Goal: Complete application form

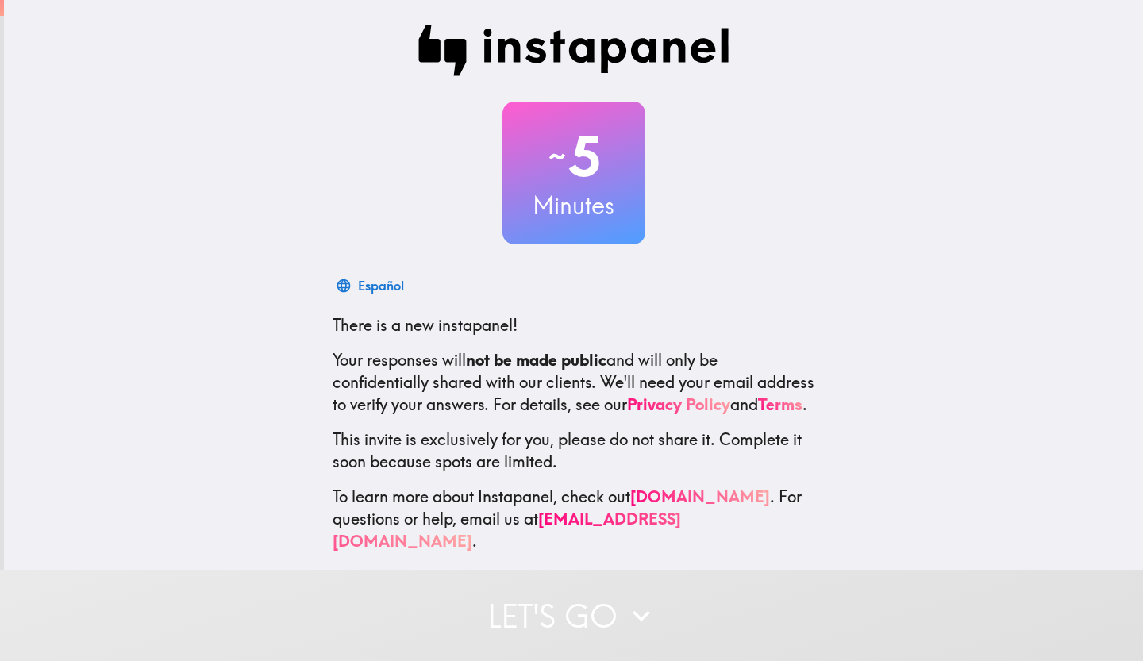
scroll to position [19, 0]
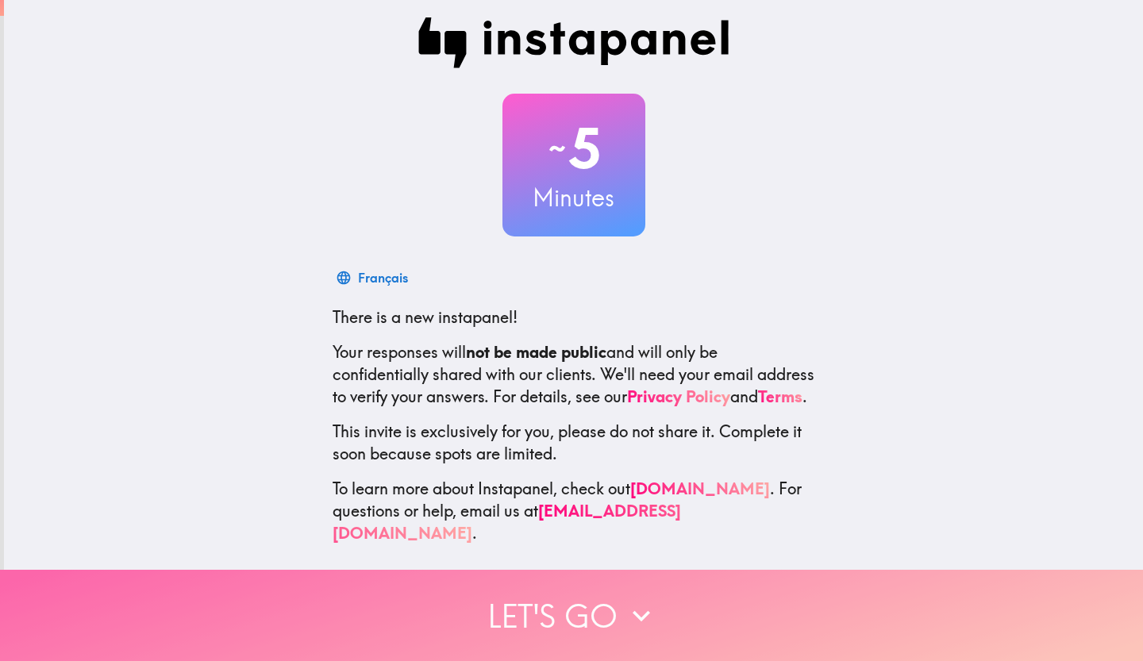
click at [612, 598] on button "Let's go" at bounding box center [571, 615] width 1143 height 91
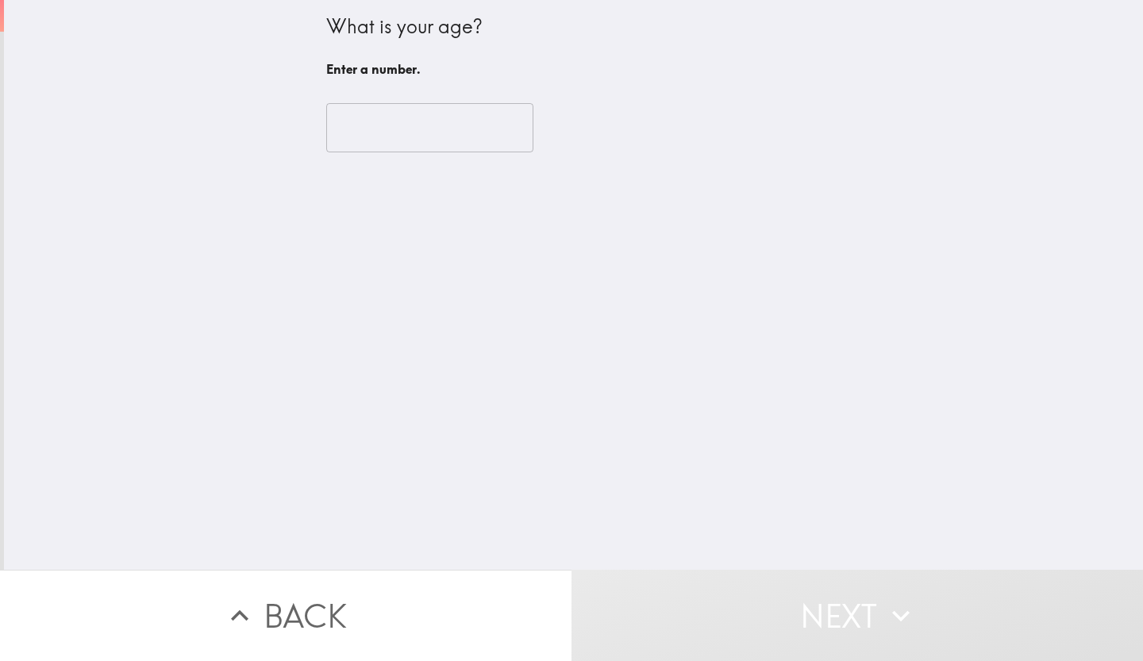
click at [445, 125] on input "number" at bounding box center [429, 127] width 207 height 49
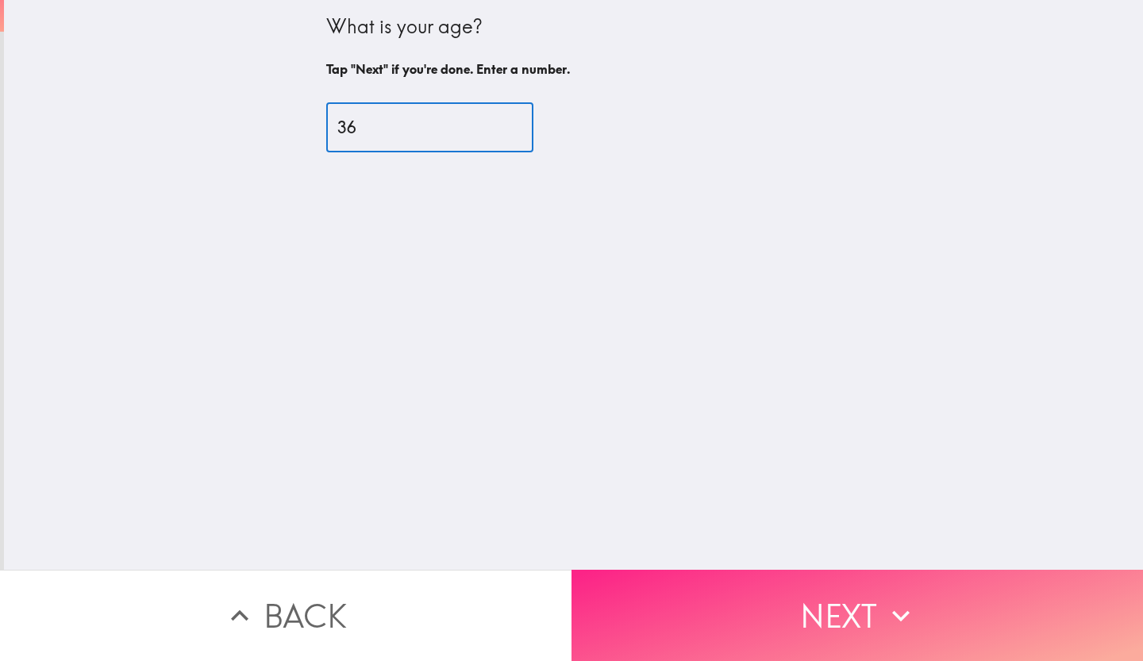
type input "36"
click at [808, 609] on button "Next" at bounding box center [858, 615] width 572 height 91
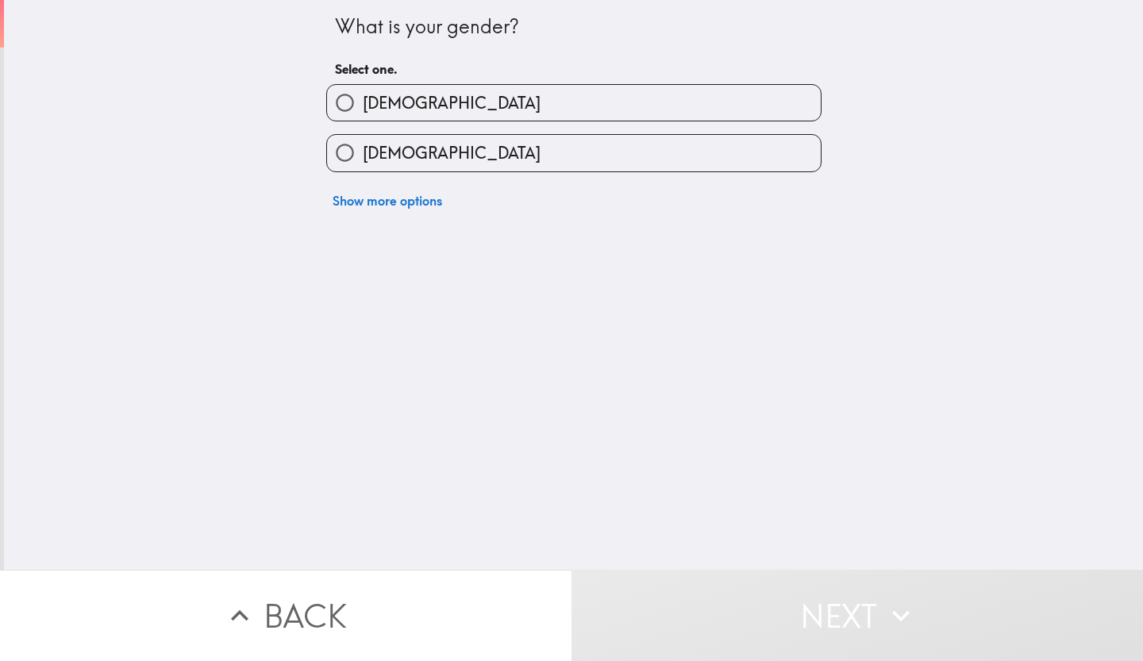
click at [383, 100] on span "[DEMOGRAPHIC_DATA]" at bounding box center [452, 103] width 178 height 22
click at [363, 100] on input "[DEMOGRAPHIC_DATA]" at bounding box center [345, 103] width 36 height 36
radio input "true"
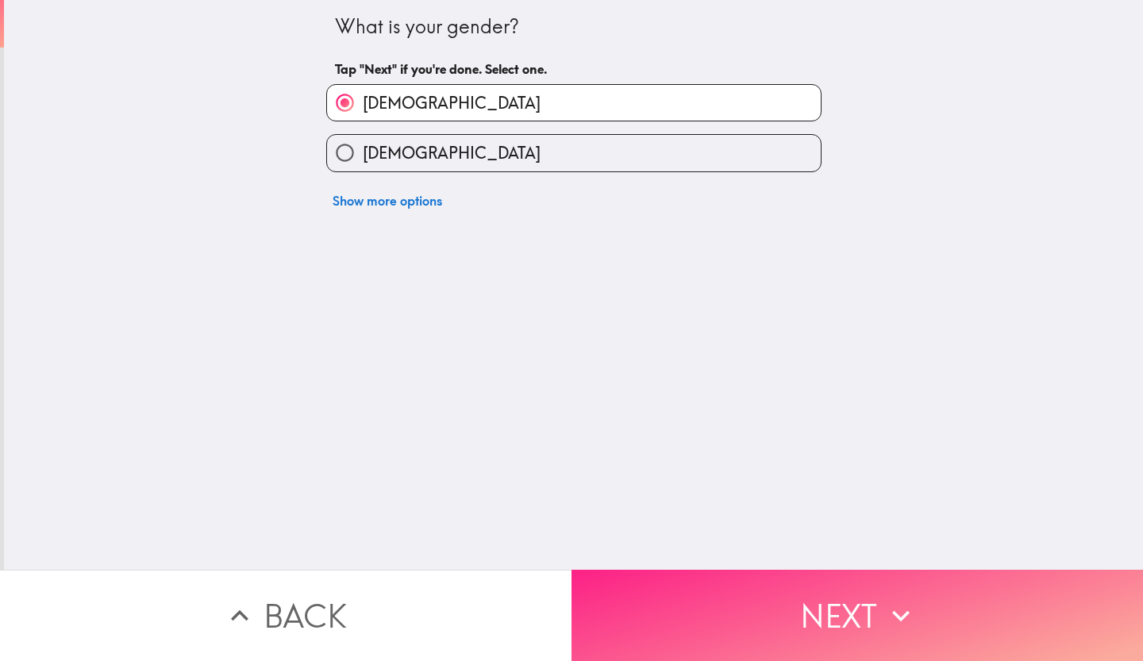
click at [814, 595] on button "Next" at bounding box center [858, 615] width 572 height 91
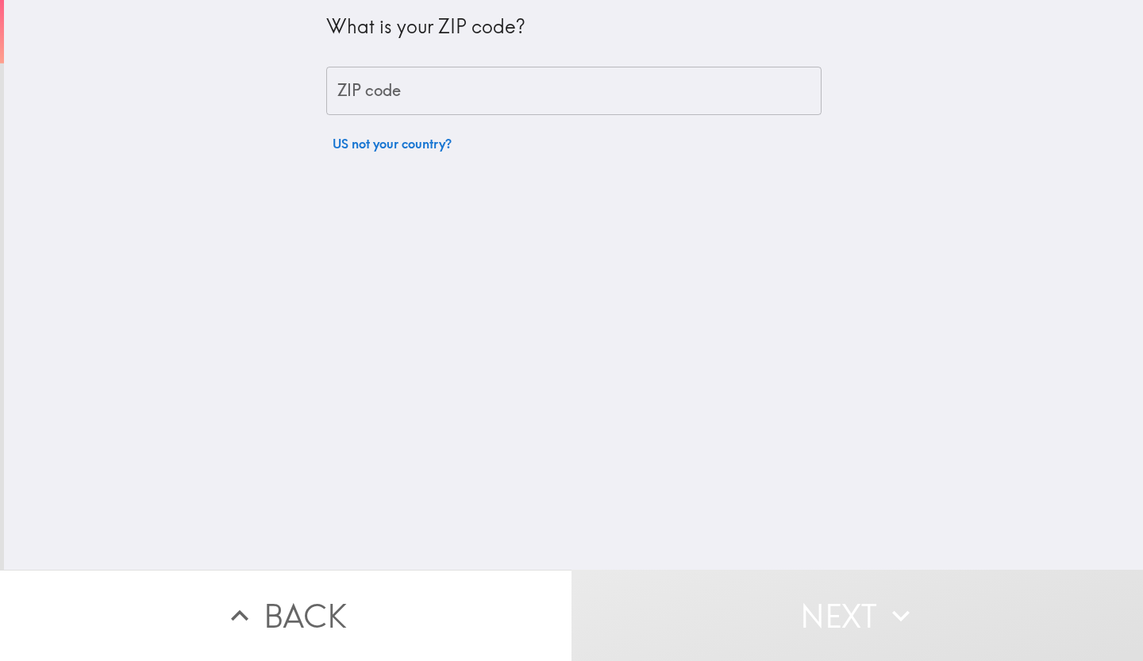
click at [464, 74] on input "ZIP code" at bounding box center [573, 91] width 495 height 49
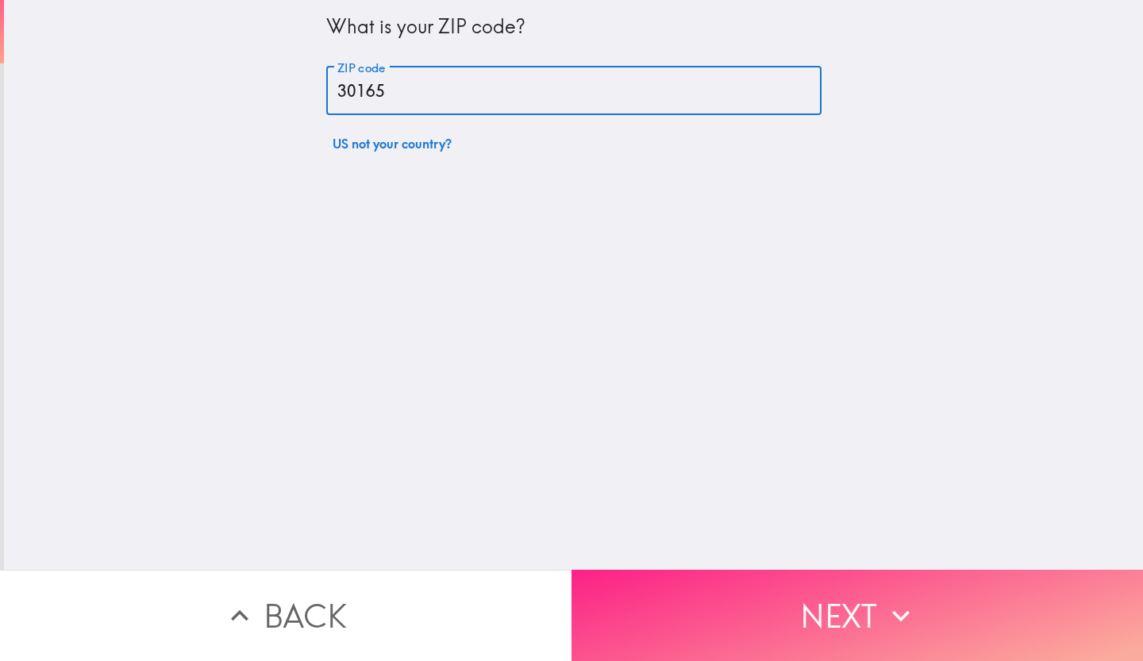
type input "30165"
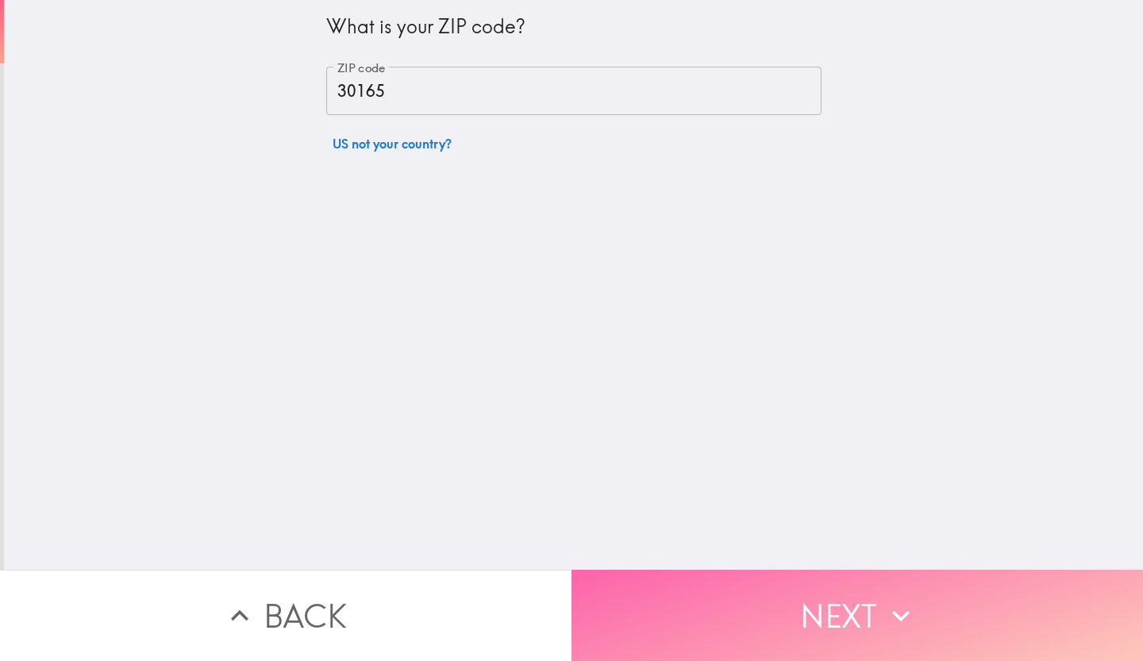
click at [748, 602] on button "Next" at bounding box center [858, 615] width 572 height 91
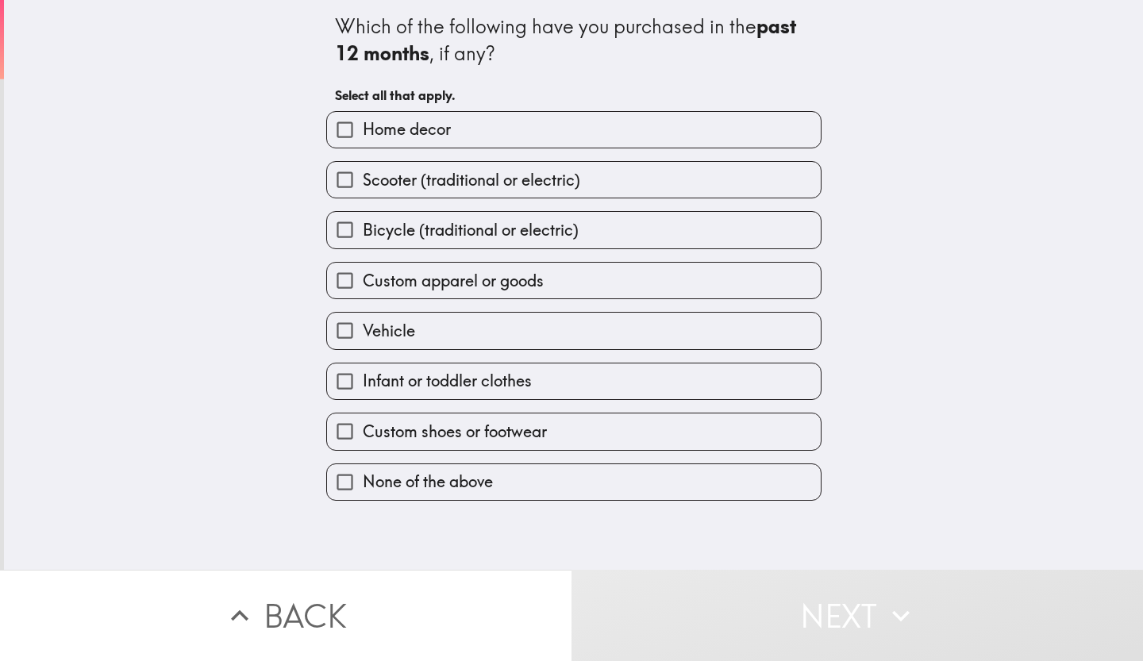
click at [437, 131] on span "Home decor" at bounding box center [407, 129] width 88 height 22
click at [363, 131] on input "Home decor" at bounding box center [345, 130] width 36 height 36
checkbox input "true"
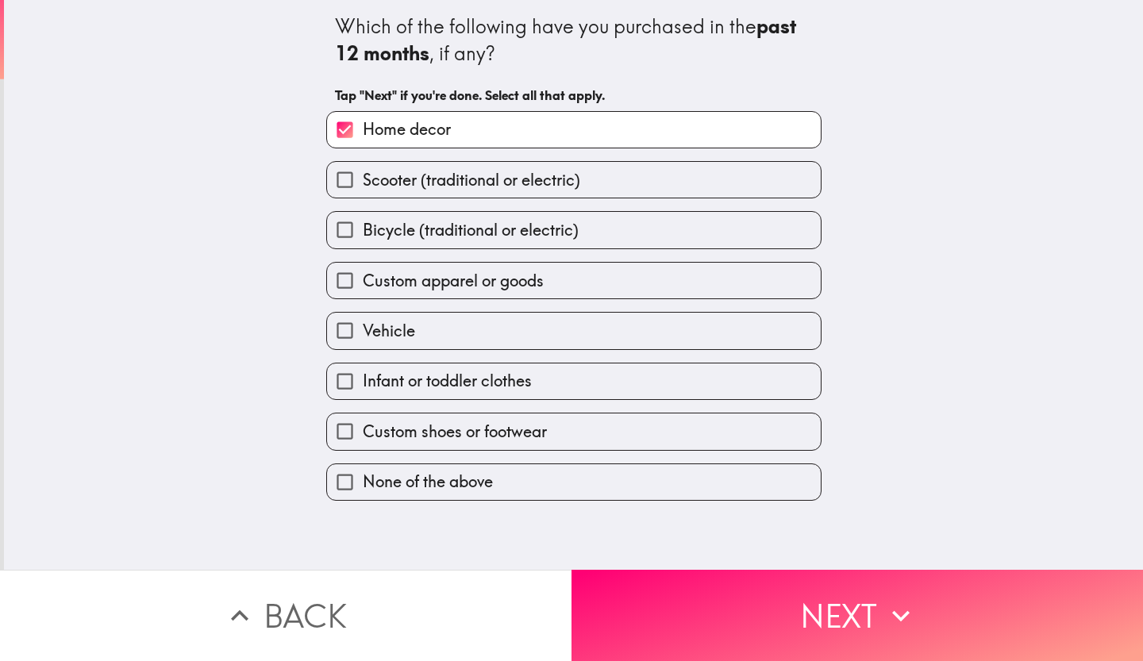
click at [443, 181] on span "Scooter (traditional or electric)" at bounding box center [472, 180] width 218 height 22
click at [363, 181] on input "Scooter (traditional or electric)" at bounding box center [345, 180] width 36 height 36
checkbox input "true"
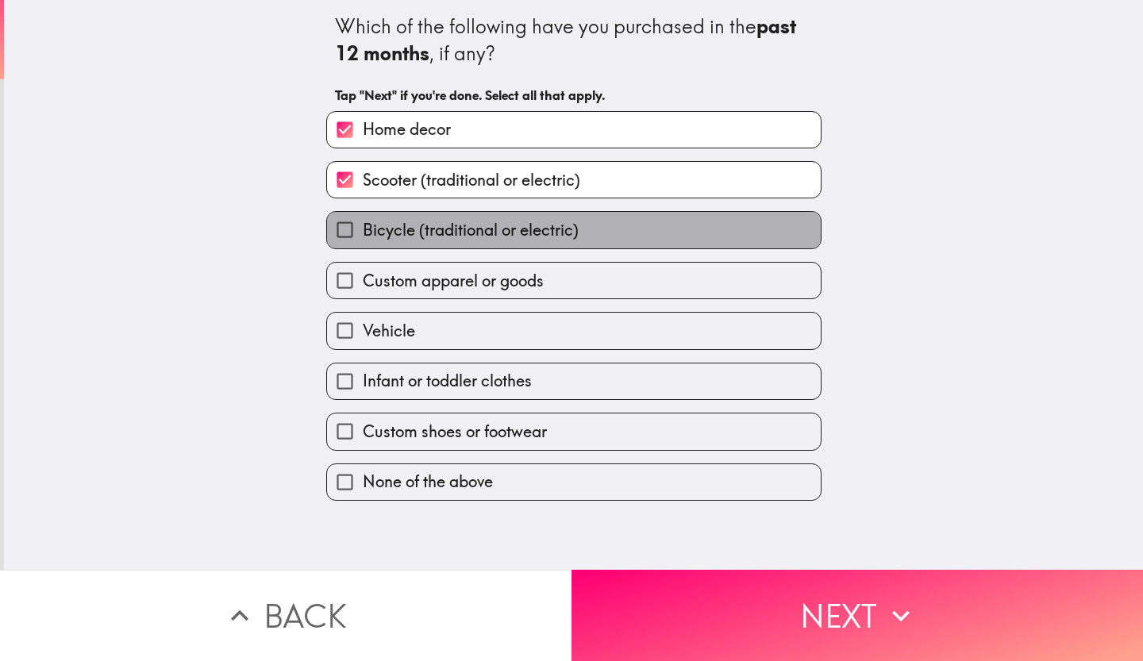
click at [443, 223] on span "Bicycle (traditional or electric)" at bounding box center [471, 230] width 216 height 22
click at [363, 223] on input "Bicycle (traditional or electric)" at bounding box center [345, 230] width 36 height 36
checkbox input "true"
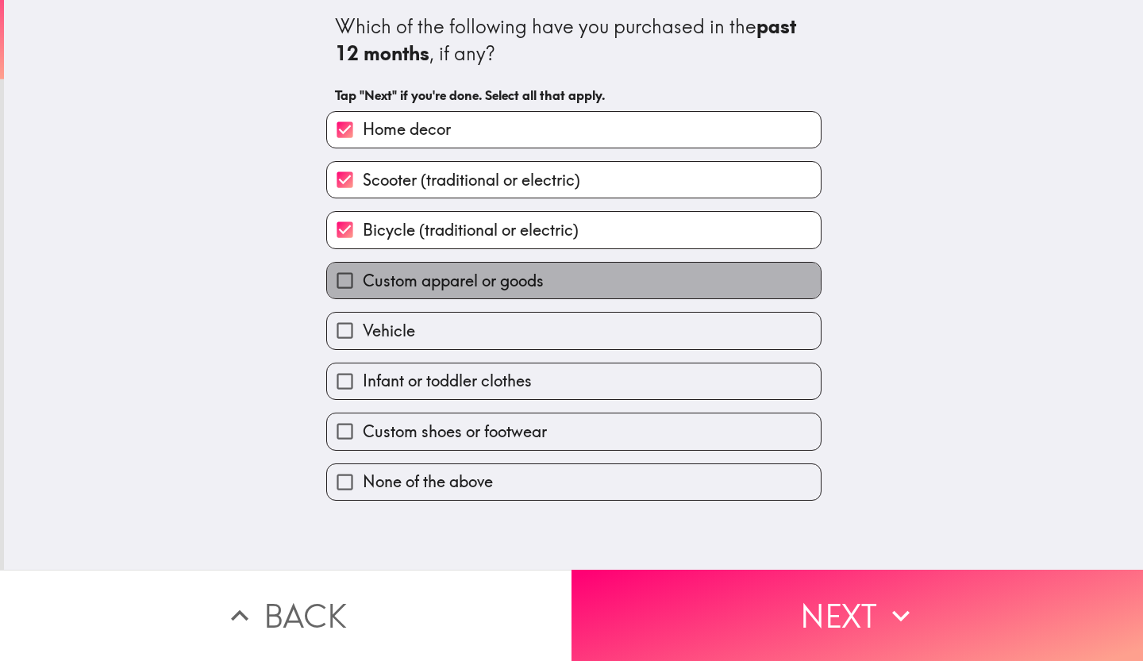
click at [443, 282] on span "Custom apparel or goods" at bounding box center [453, 281] width 181 height 22
click at [363, 282] on input "Custom apparel or goods" at bounding box center [345, 281] width 36 height 36
checkbox input "true"
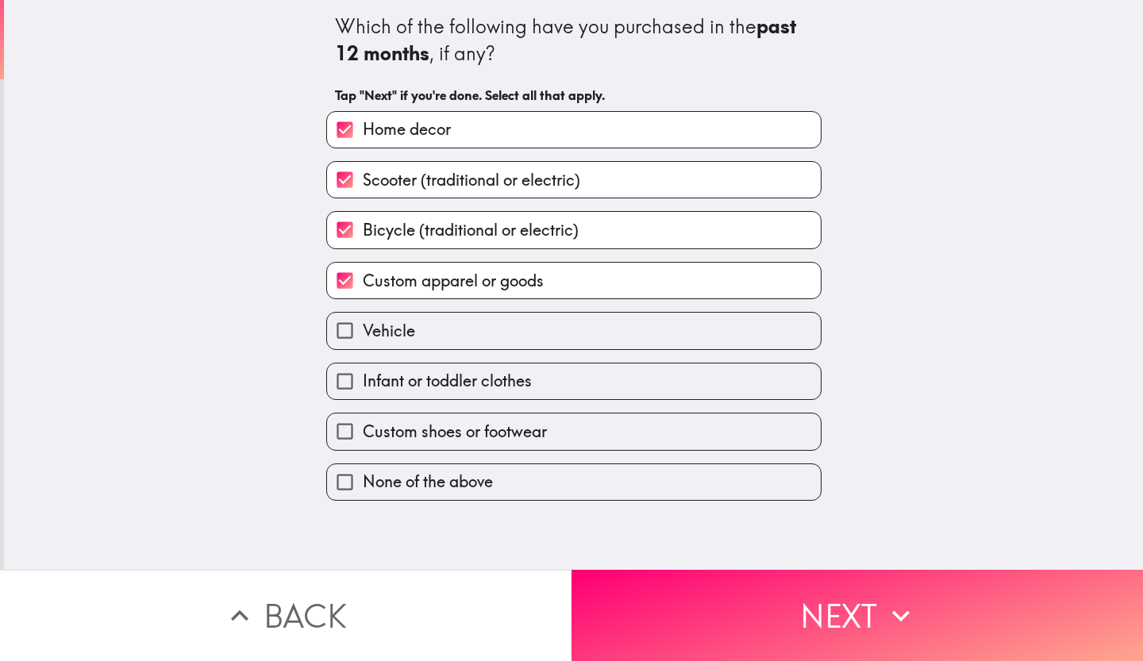
click at [451, 343] on label "Vehicle" at bounding box center [574, 331] width 494 height 36
click at [363, 343] on input "Vehicle" at bounding box center [345, 331] width 36 height 36
checkbox input "true"
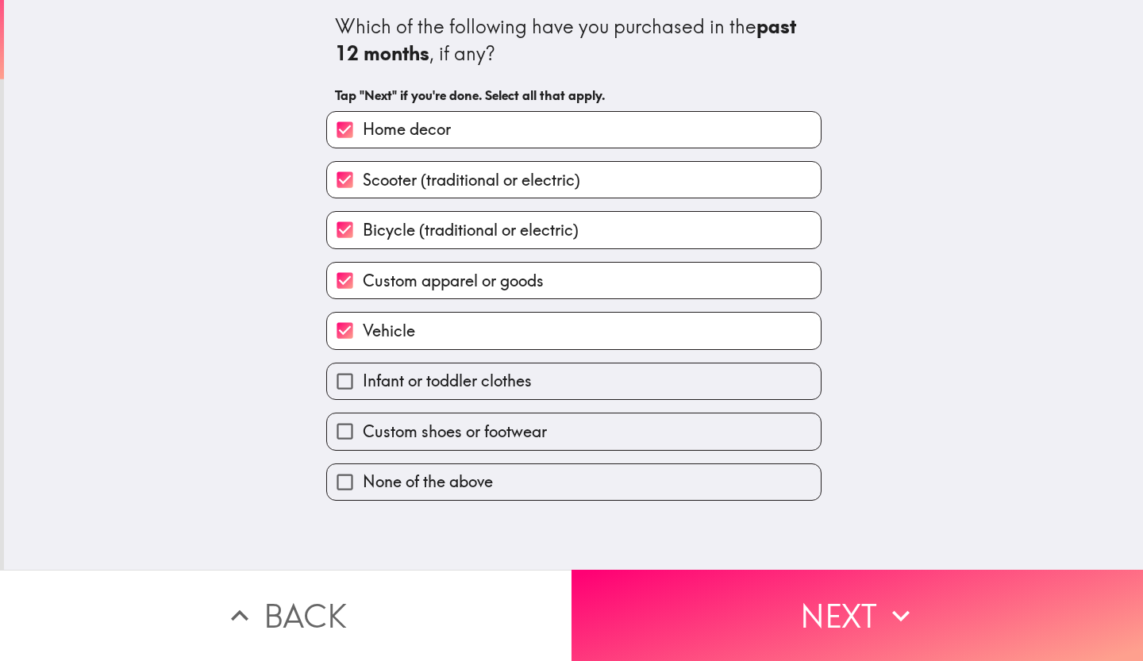
click at [457, 382] on span "Infant or toddler clothes" at bounding box center [447, 381] width 169 height 22
click at [363, 382] on input "Infant or toddler clothes" at bounding box center [345, 382] width 36 height 36
checkbox input "true"
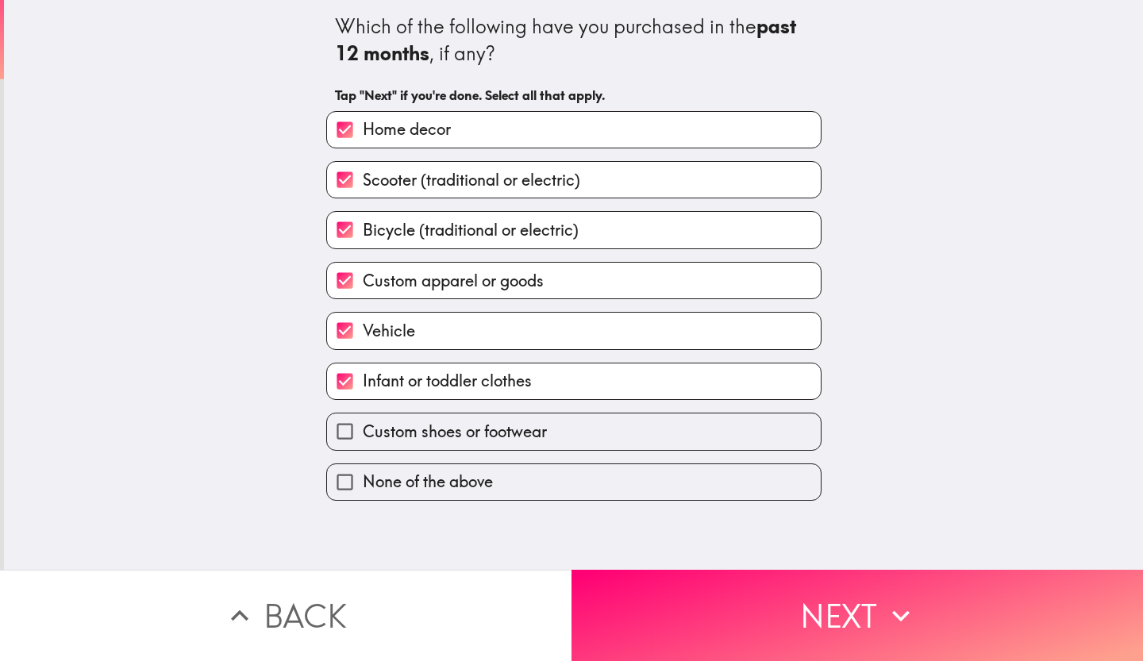
click at [473, 431] on span "Custom shoes or footwear" at bounding box center [455, 432] width 184 height 22
click at [363, 431] on input "Custom shoes or footwear" at bounding box center [345, 432] width 36 height 36
checkbox input "true"
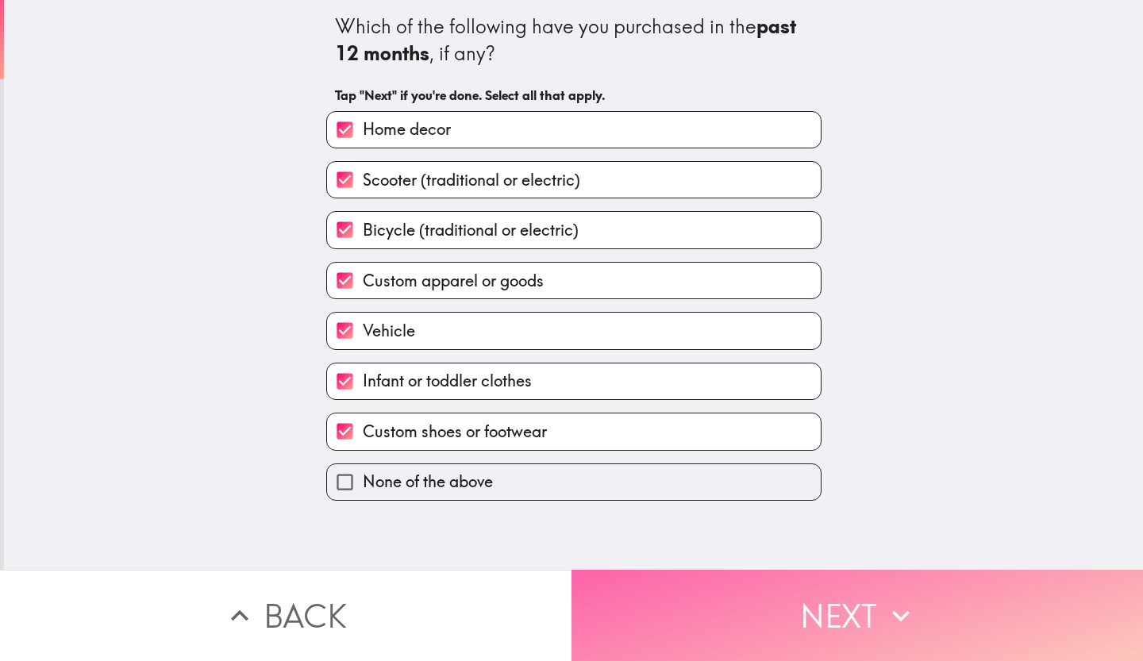
click at [727, 604] on button "Next" at bounding box center [858, 615] width 572 height 91
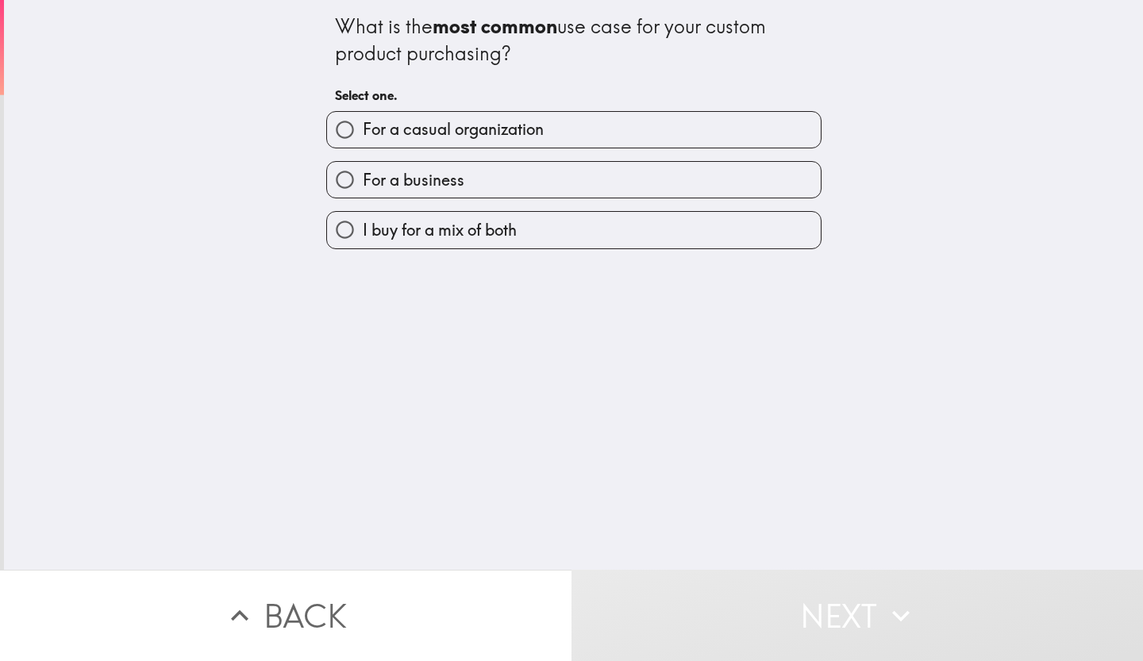
click at [492, 236] on span "I buy for a mix of both" at bounding box center [440, 230] width 154 height 22
click at [363, 236] on input "I buy for a mix of both" at bounding box center [345, 230] width 36 height 36
radio input "true"
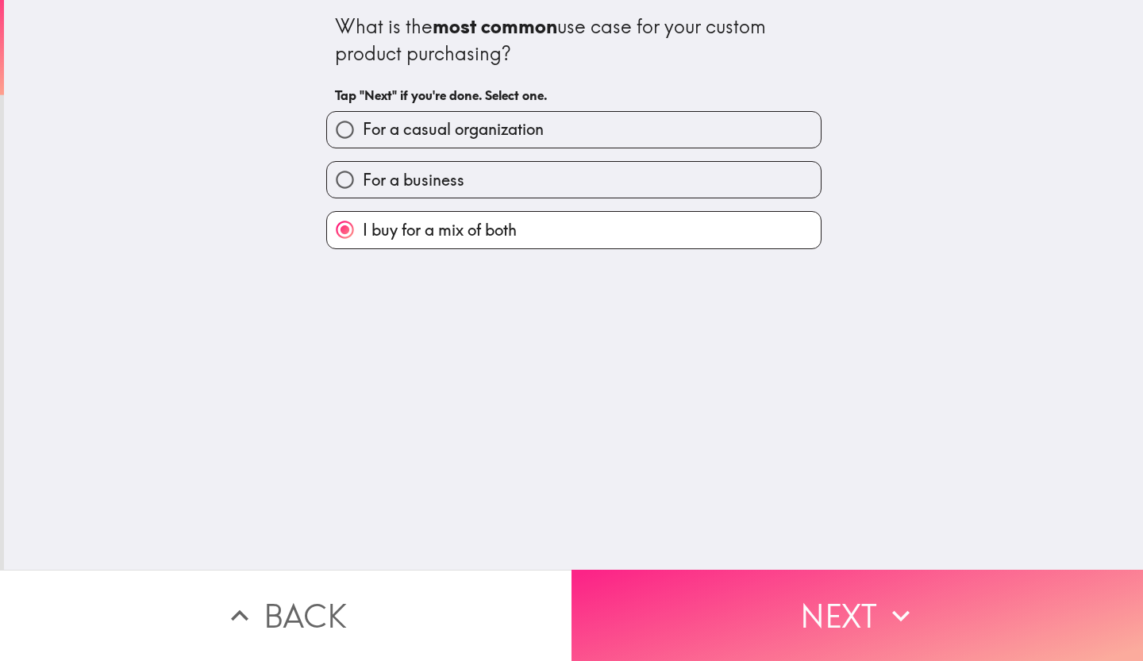
click at [758, 599] on button "Next" at bounding box center [858, 615] width 572 height 91
